Goal: Subscribe to service/newsletter

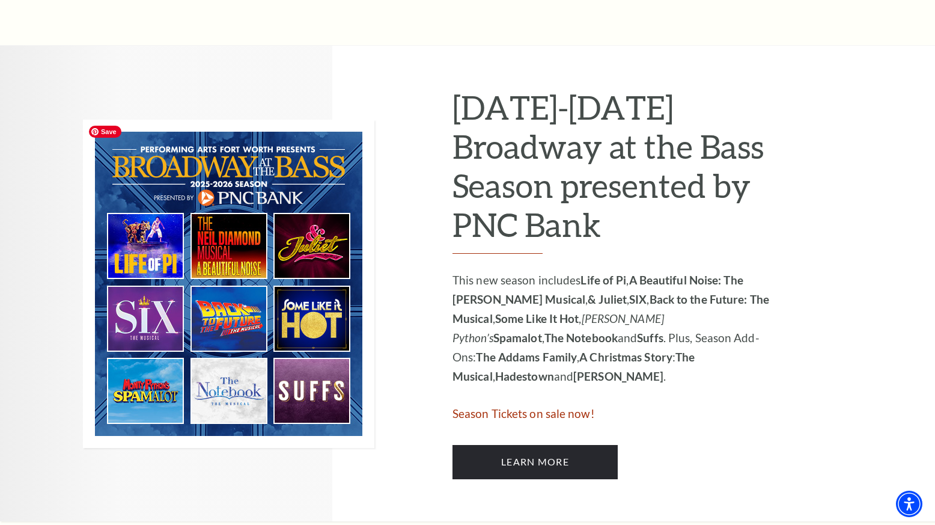
scroll to position [551, 0]
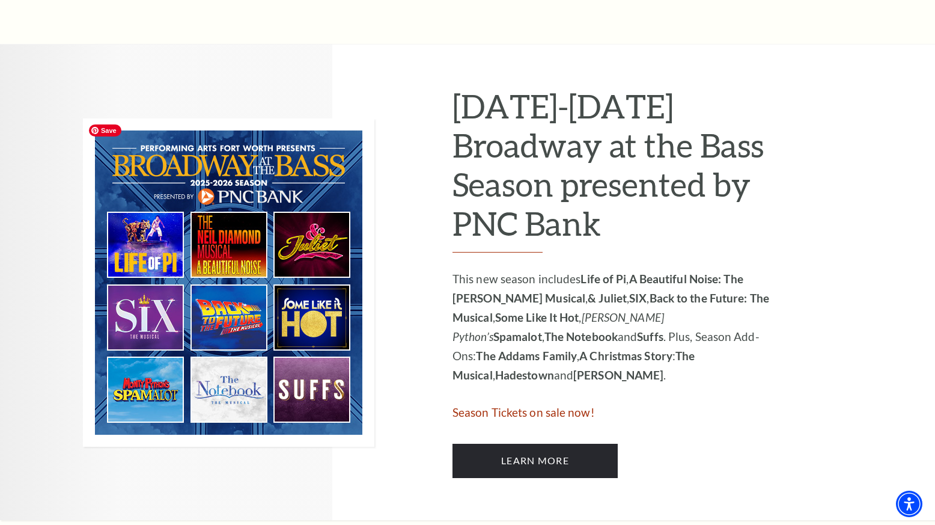
click at [321, 252] on img at bounding box center [229, 282] width 292 height 328
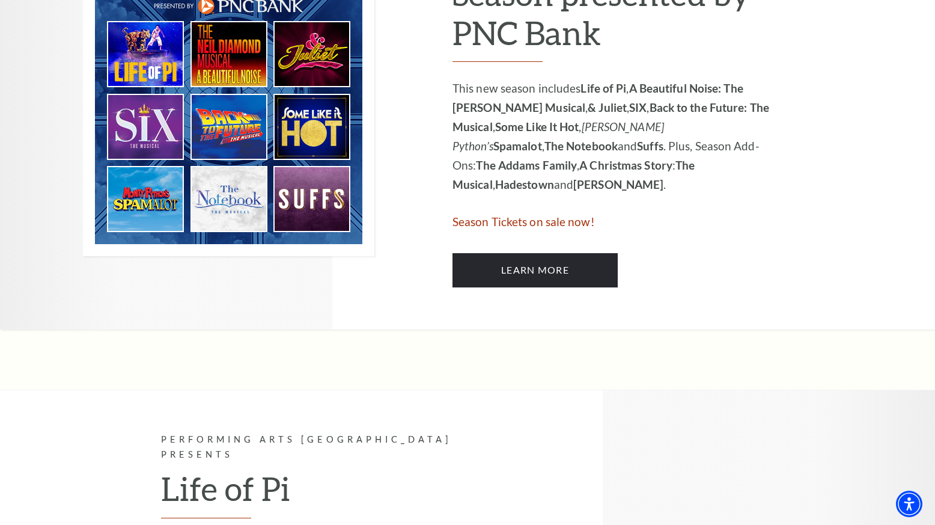
scroll to position [731, 0]
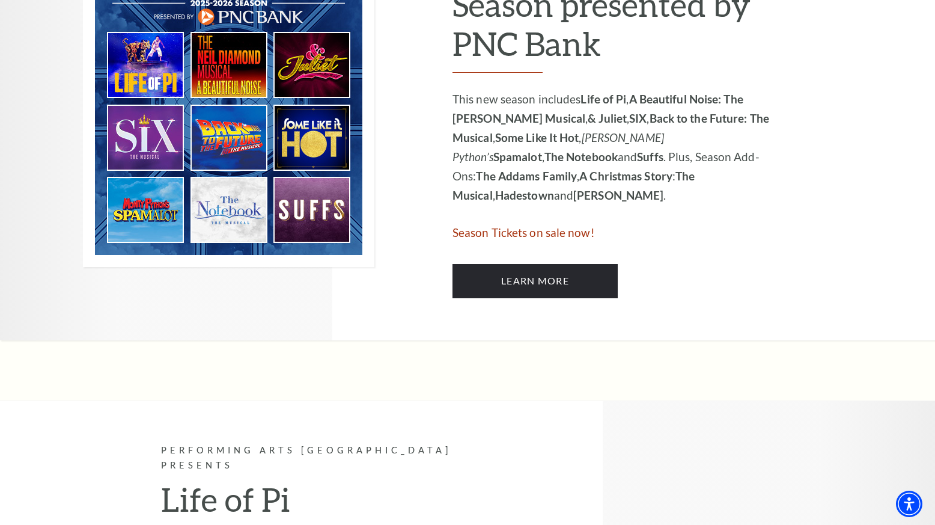
click at [322, 213] on img at bounding box center [229, 103] width 292 height 328
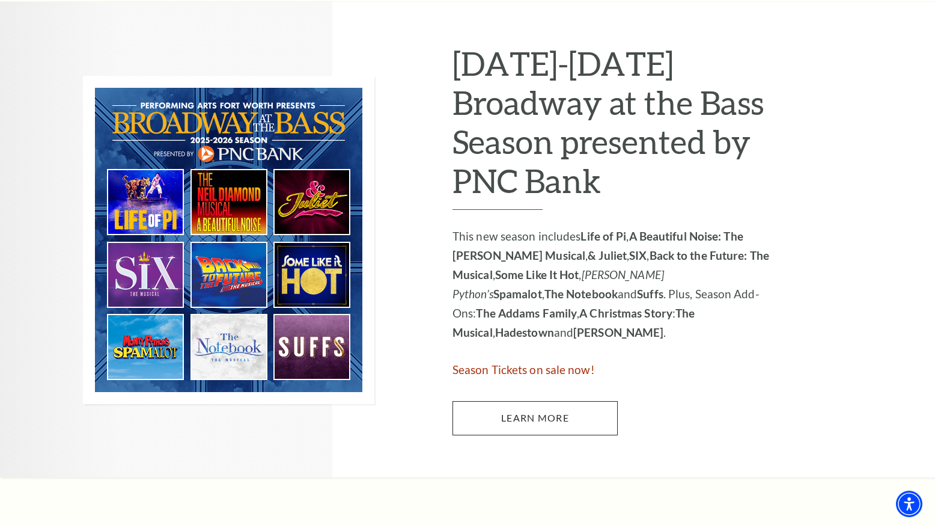
scroll to position [606, 0]
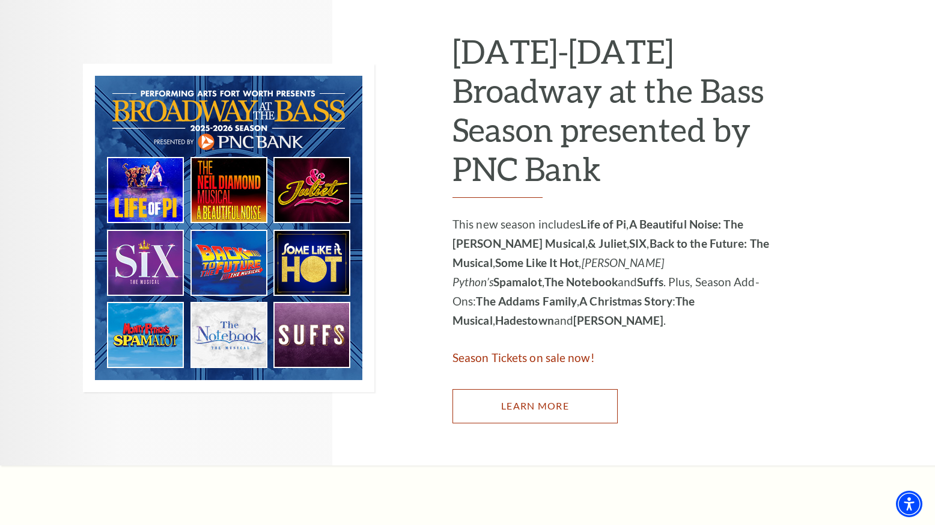
click at [544, 402] on link "Learn More" at bounding box center [535, 406] width 165 height 34
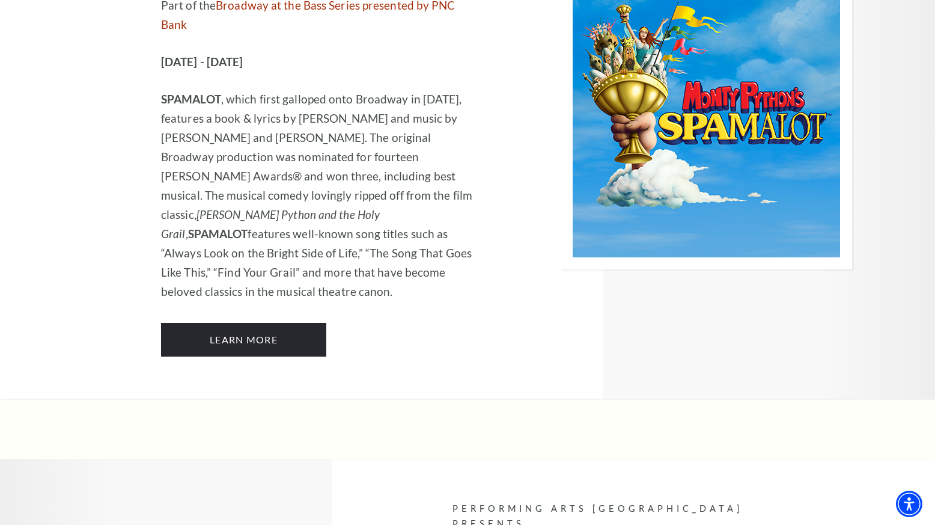
scroll to position [6632, 0]
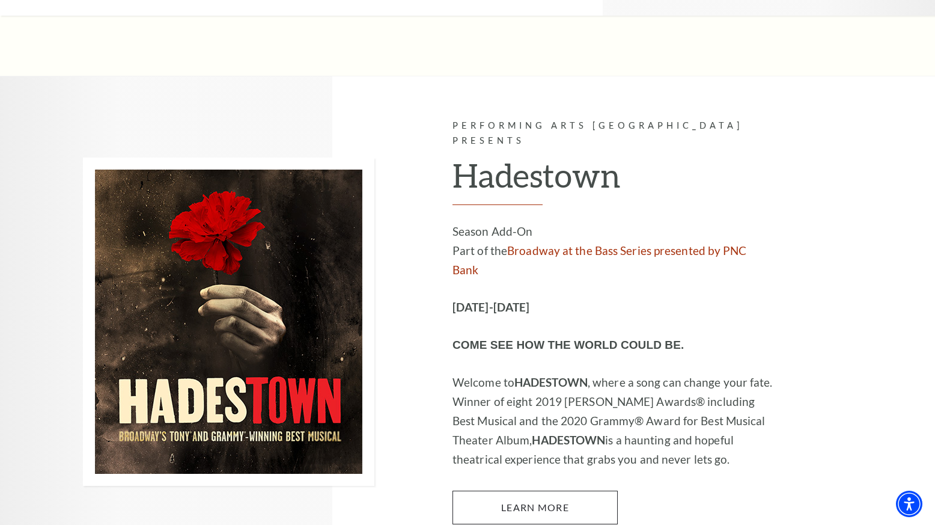
scroll to position [7010, 0]
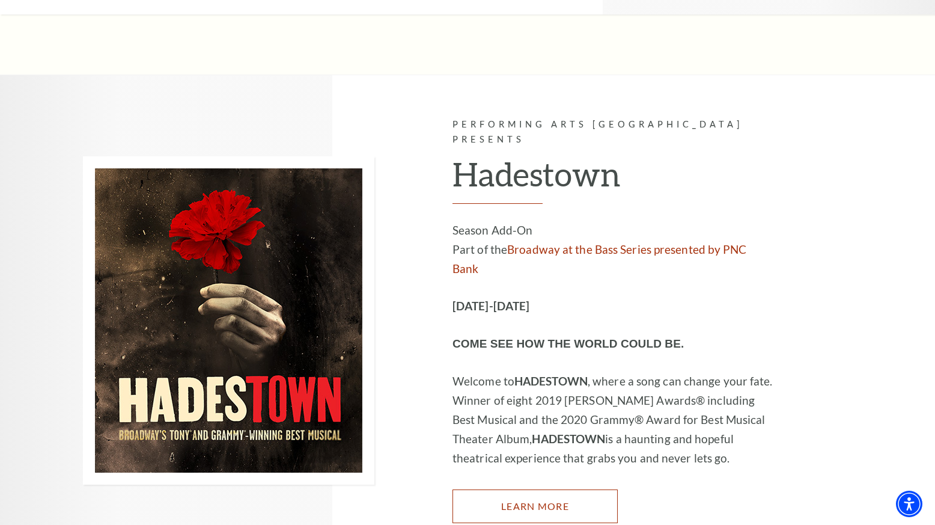
click at [554, 489] on link "Learn More" at bounding box center [535, 506] width 165 height 34
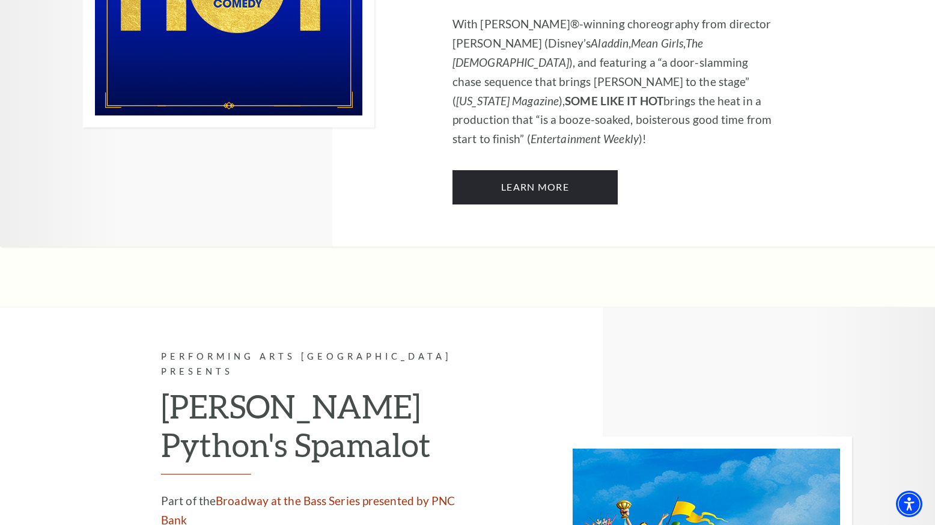
scroll to position [6121, 0]
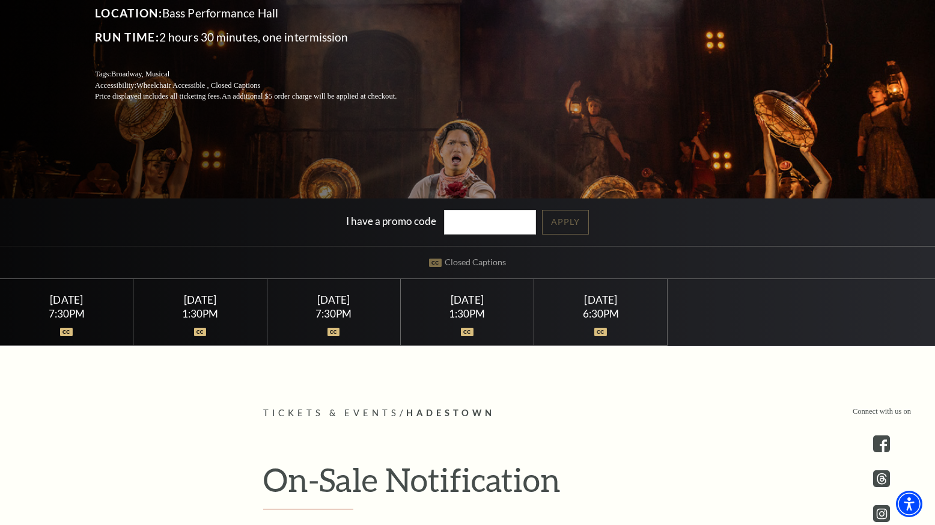
scroll to position [224, 0]
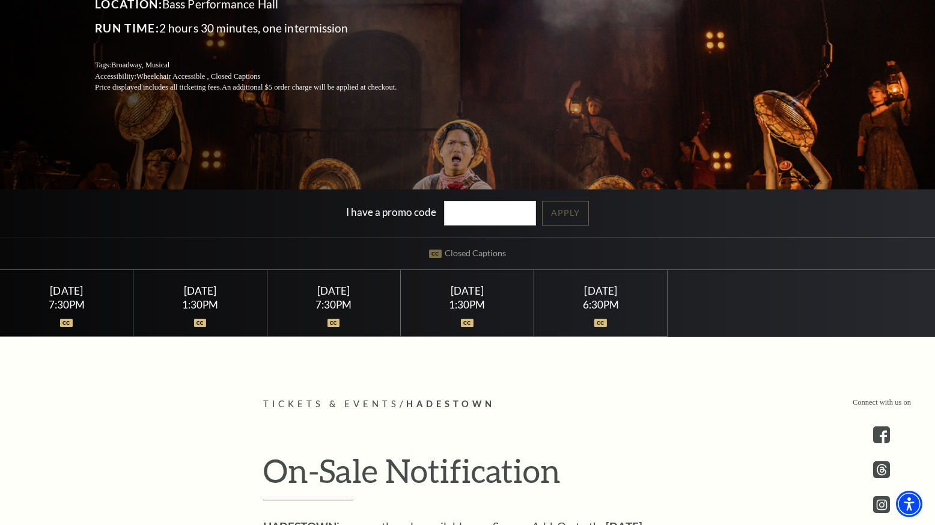
click at [318, 304] on div "7:30PM" at bounding box center [333, 304] width 105 height 10
click at [482, 262] on div "Performing Arts [GEOGRAPHIC_DATA] Presents Hadestown Part of the Broadway at th…" at bounding box center [467, 52] width 935 height 567
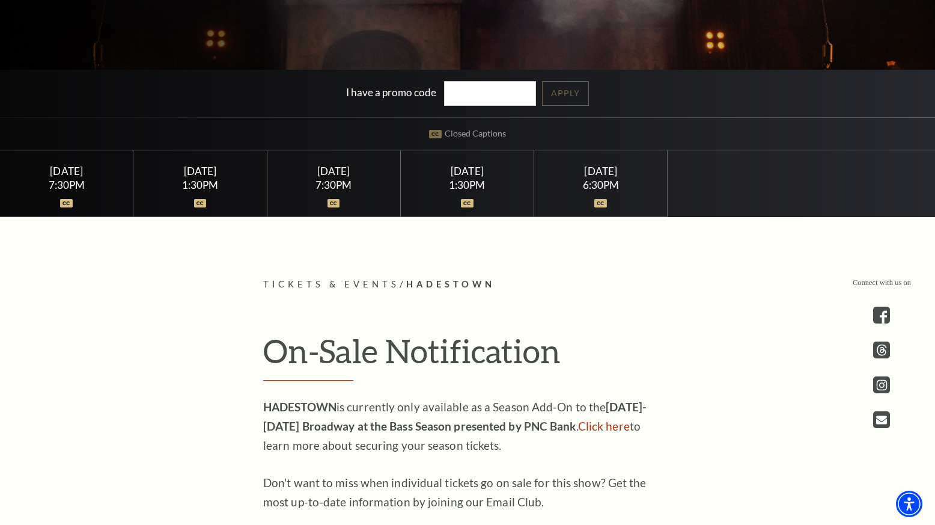
scroll to position [468, 0]
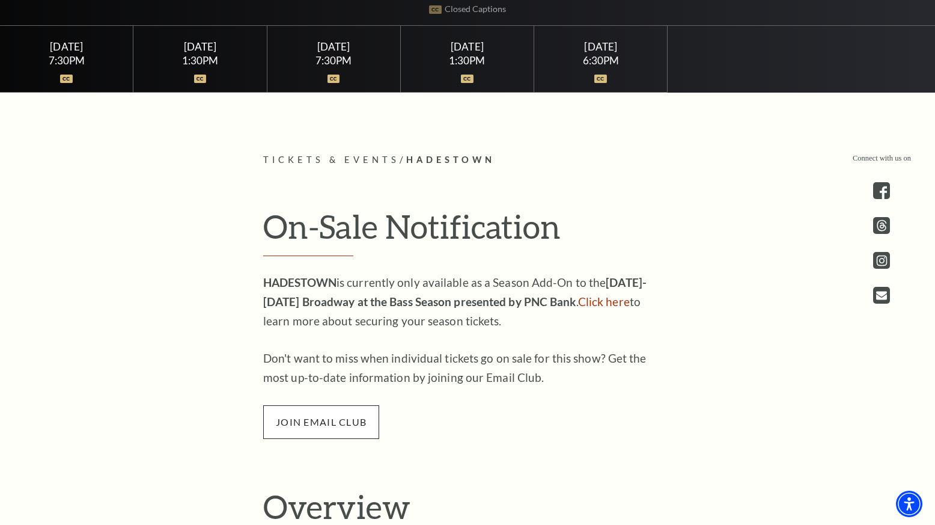
click at [346, 418] on span "join email club" at bounding box center [321, 422] width 116 height 34
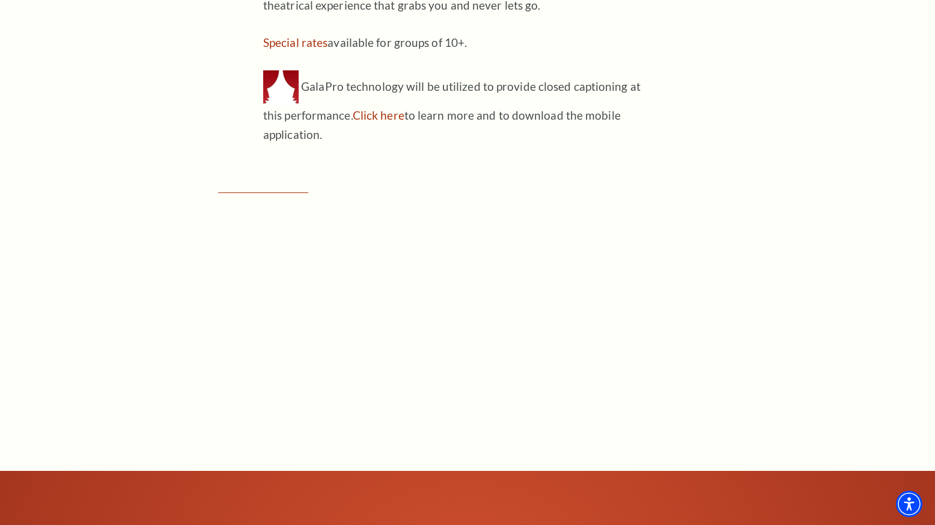
scroll to position [1359, 0]
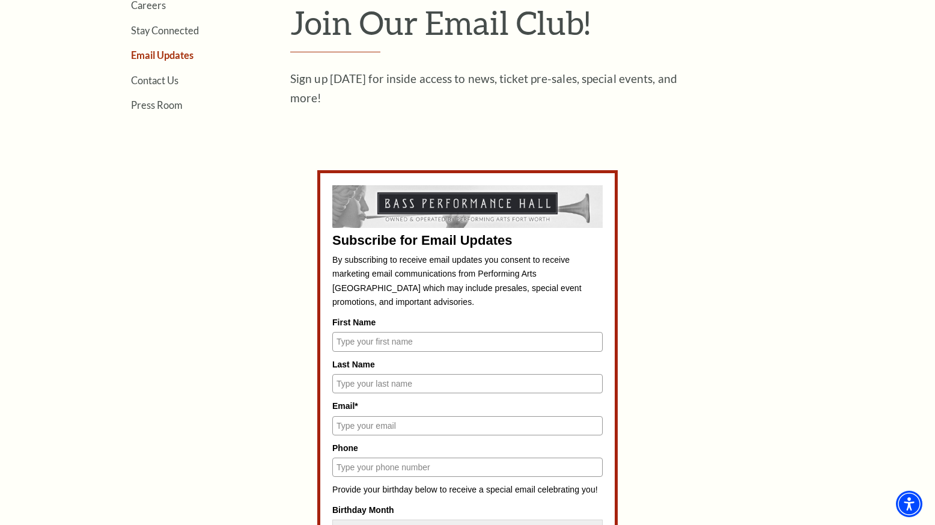
scroll to position [398, 0]
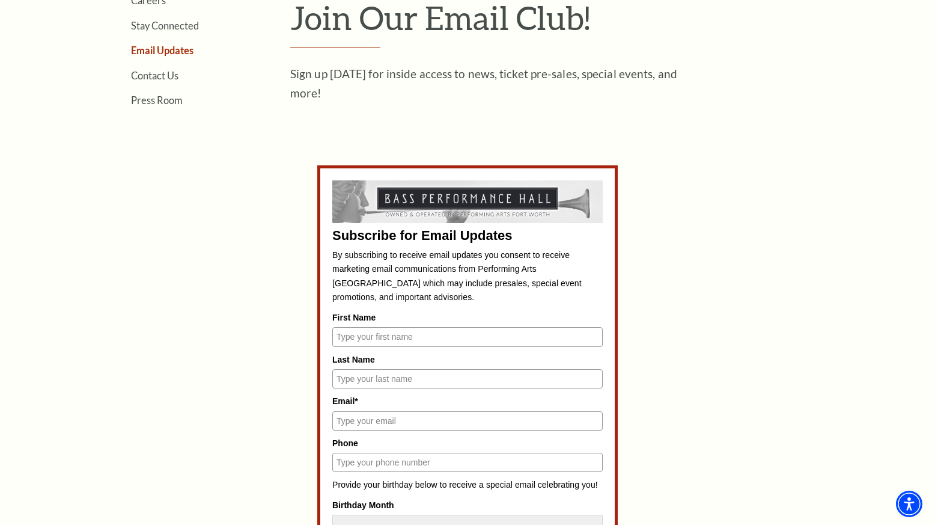
click at [448, 337] on input "First Name" at bounding box center [467, 336] width 271 height 19
type input "Michelle"
type input "Crewse"
type input "michellemcrewse@gmail.com"
type input "9729784522"
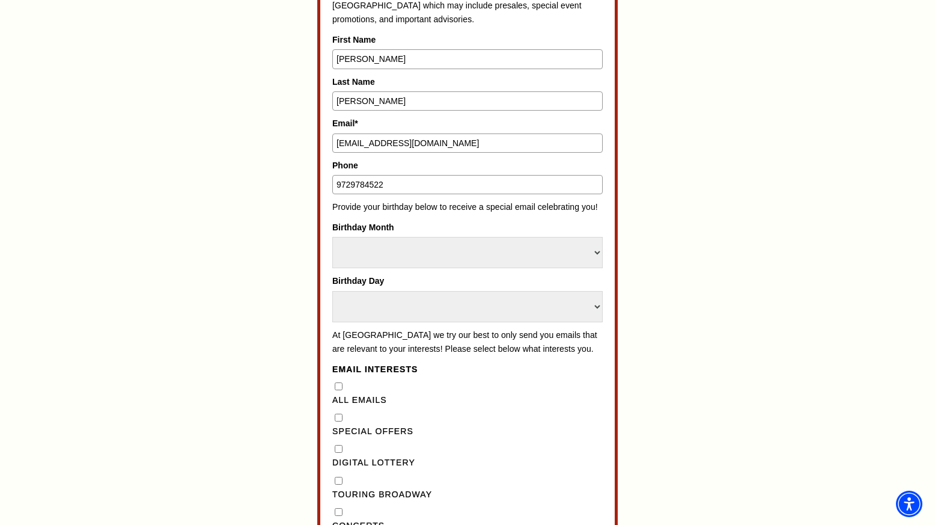
scroll to position [677, 0]
click at [545, 254] on select "Select Month January February March April May June July August September Octobe…" at bounding box center [467, 251] width 271 height 31
select select "May"
click at [470, 301] on select "Select Day 1 2 3 4 5 6 7 8 9 10 11 12 13 14 15 16 17 18 19 20 21 22 23 24 25 26…" at bounding box center [467, 305] width 271 height 31
select select "26"
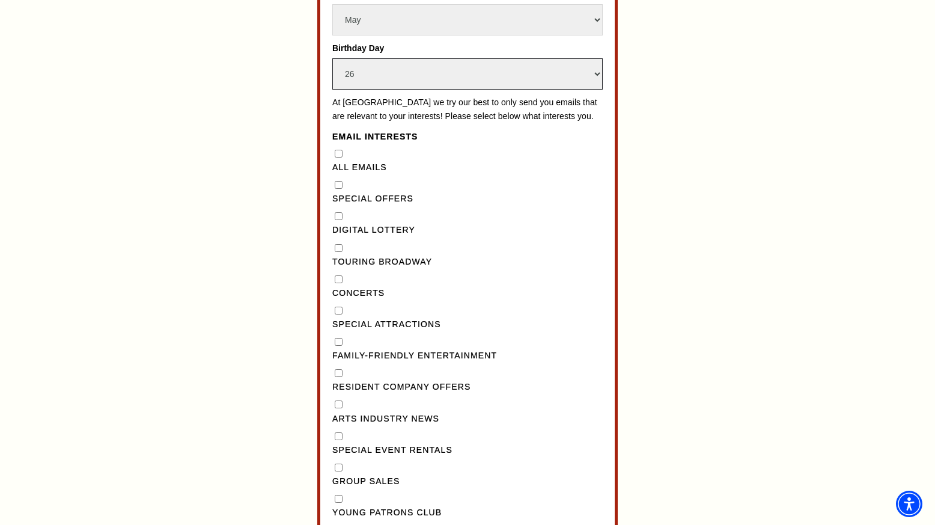
scroll to position [917, 0]
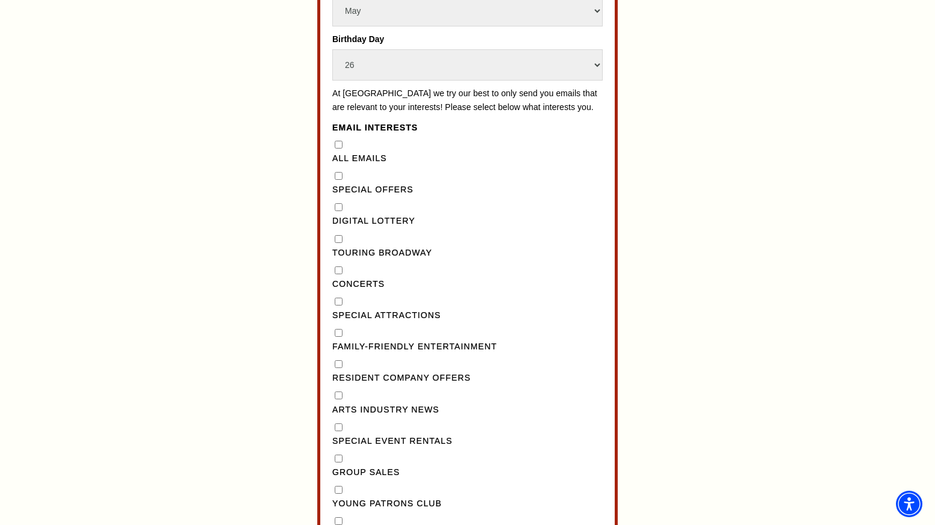
click at [339, 211] on Lottery"] "Digital Lottery" at bounding box center [339, 207] width 8 height 8
checkbox Lottery"] "true"
click at [338, 183] on fieldset "Email Interests All Emails Special Offers Digital Lottery Touring Broadway Conc…" at bounding box center [467, 333] width 271 height 425
click at [338, 180] on "] "Special Offers" at bounding box center [339, 176] width 8 height 8
checkbox "] "true"
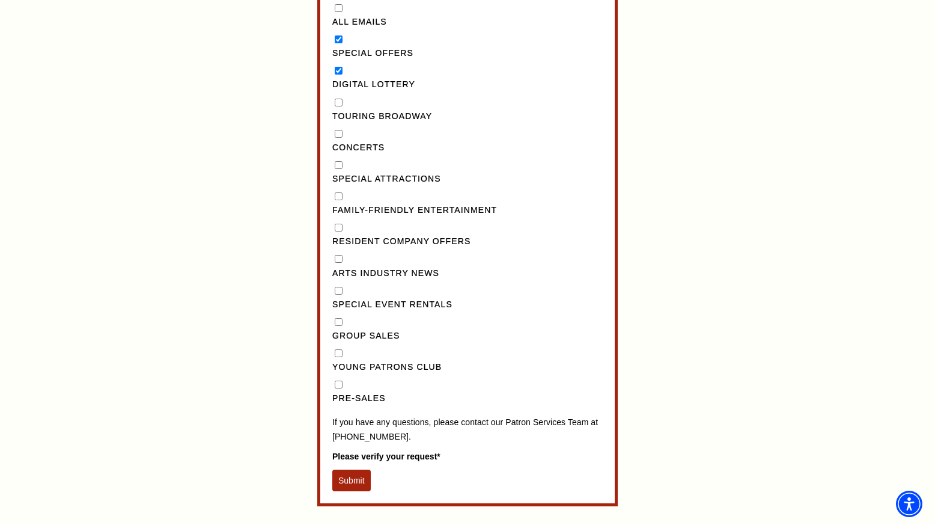
scroll to position [1057, 0]
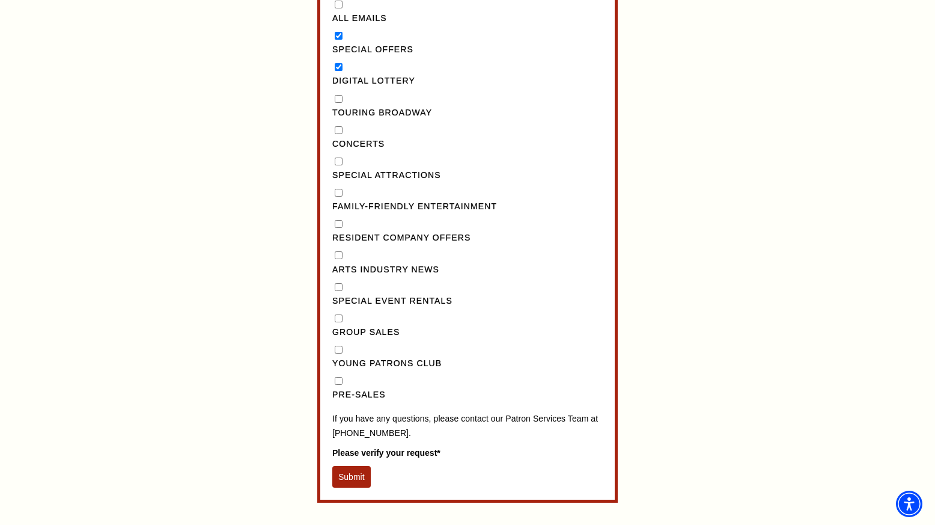
click at [340, 385] on input "Pre-Sales" at bounding box center [339, 381] width 8 height 8
checkbox input "true"
click at [340, 103] on Broadway"] "Touring Broadway" at bounding box center [339, 99] width 8 height 8
checkbox Broadway"] "true"
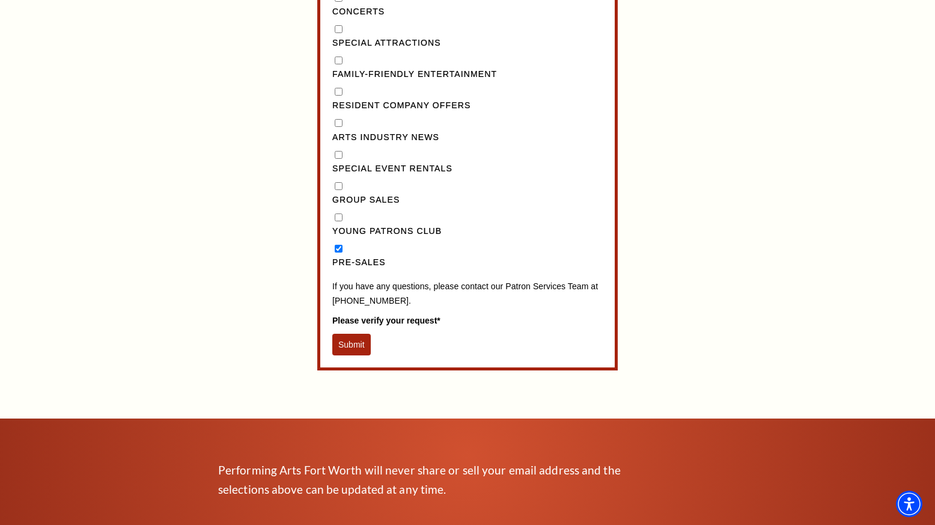
scroll to position [1191, 0]
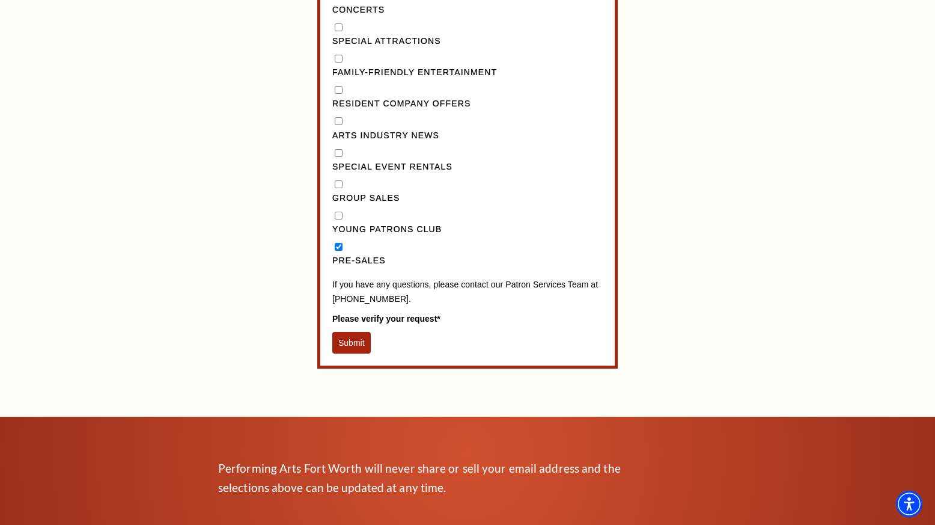
click at [357, 353] on button "Submit" at bounding box center [351, 343] width 38 height 22
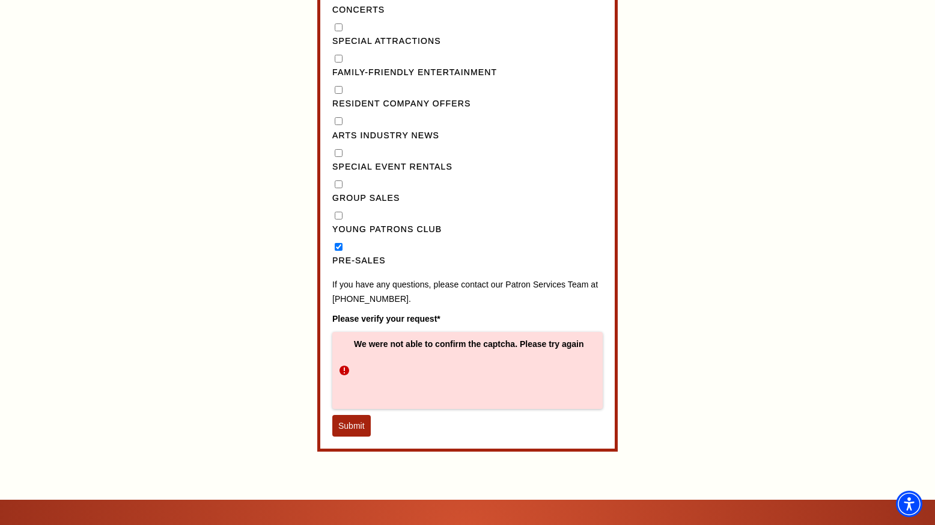
click at [353, 436] on button "Submit" at bounding box center [351, 426] width 38 height 22
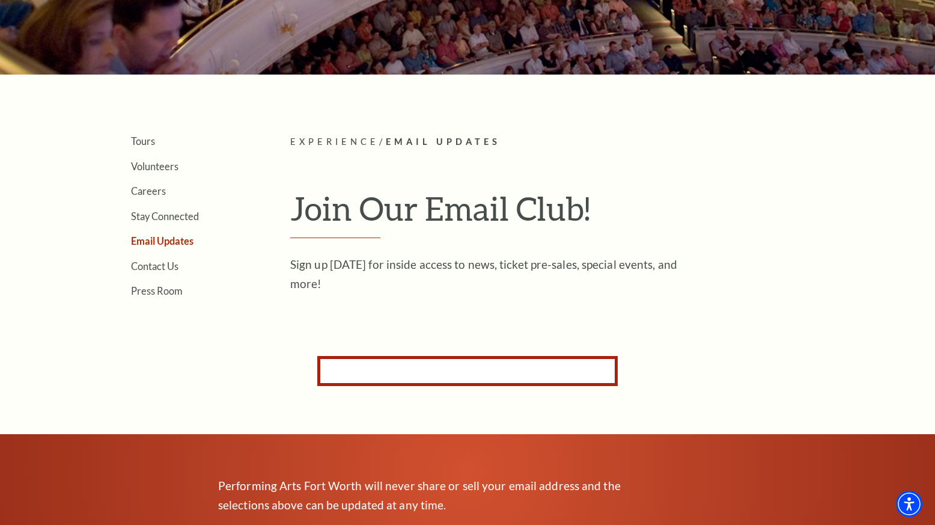
scroll to position [208, 0]
